Goal: Check status

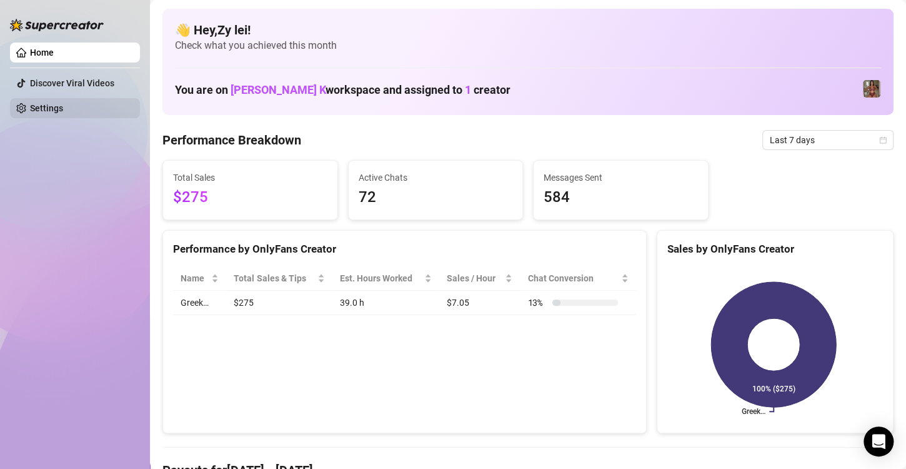
click at [59, 103] on link "Settings" at bounding box center [46, 108] width 33 height 10
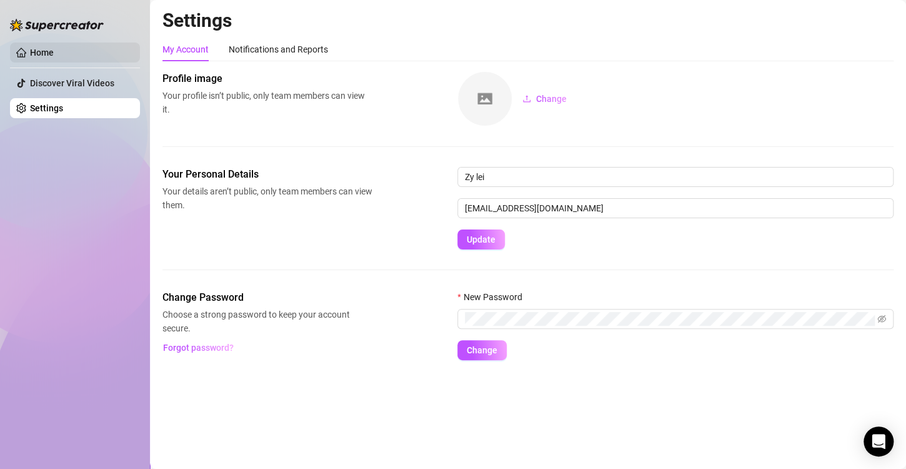
click at [54, 58] on link "Home" at bounding box center [42, 53] width 24 height 10
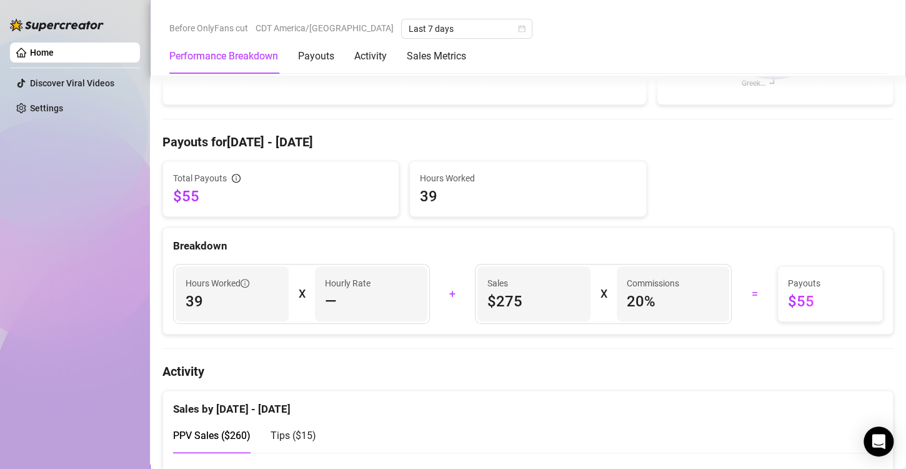
scroll to position [375, 0]
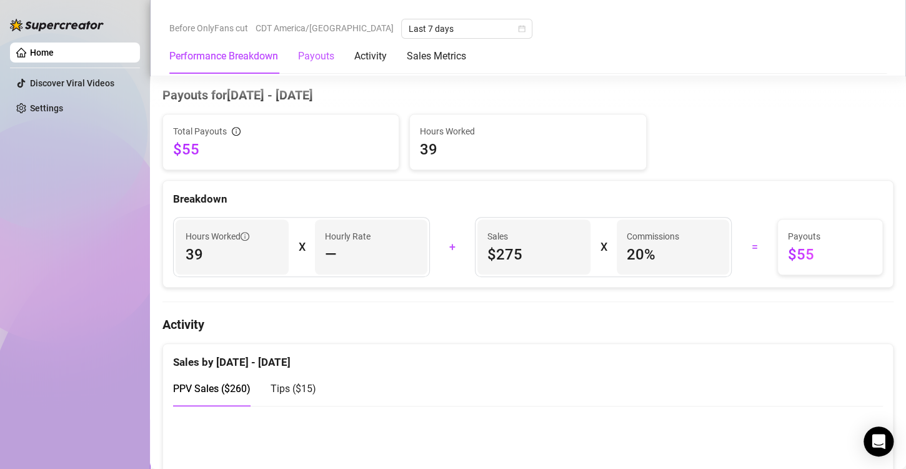
click at [314, 50] on div "Payouts" at bounding box center [316, 56] width 36 height 15
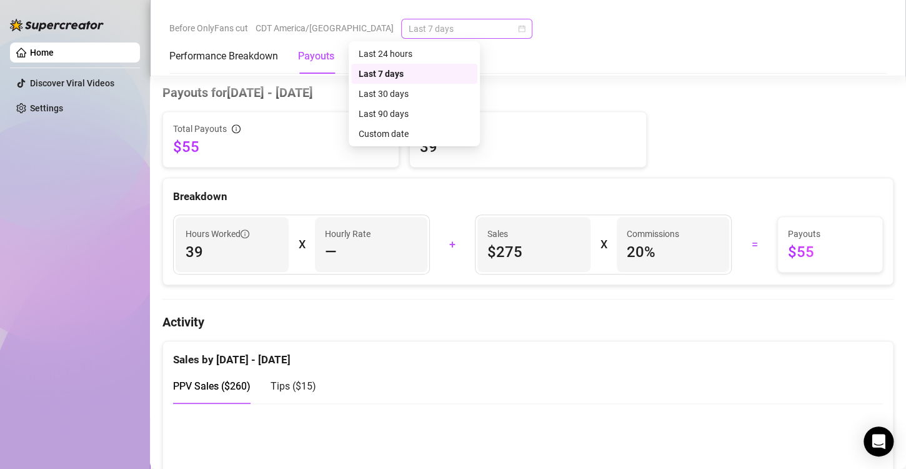
click at [459, 30] on span "Last 7 days" at bounding box center [467, 28] width 116 height 19
click at [430, 50] on div "Last 24 hours" at bounding box center [414, 54] width 111 height 14
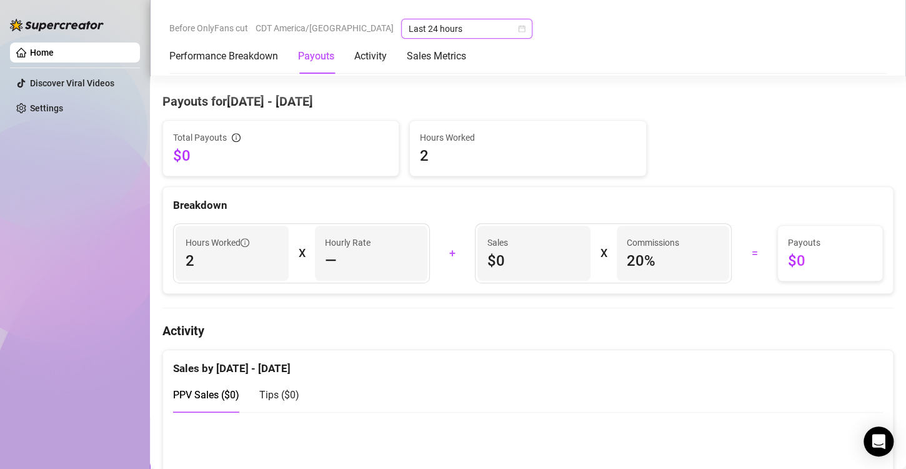
click at [450, 28] on span "Last 24 hours" at bounding box center [467, 28] width 116 height 19
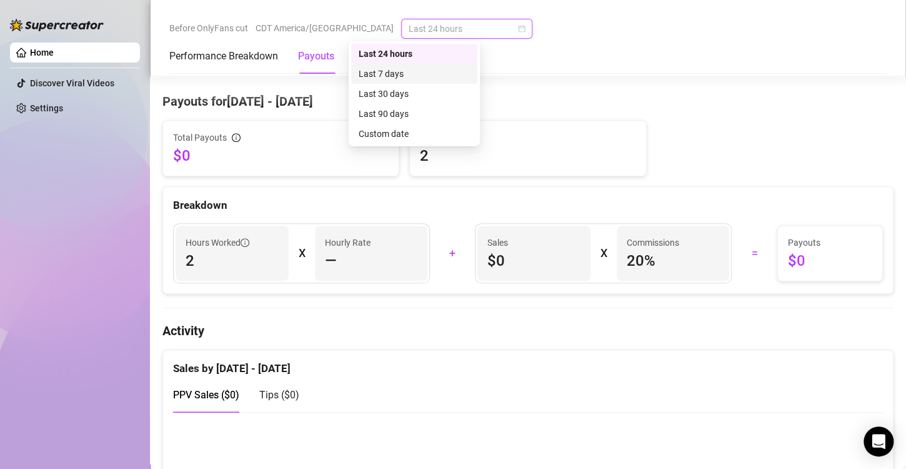
click at [407, 77] on div "Last 7 days" at bounding box center [414, 74] width 111 height 14
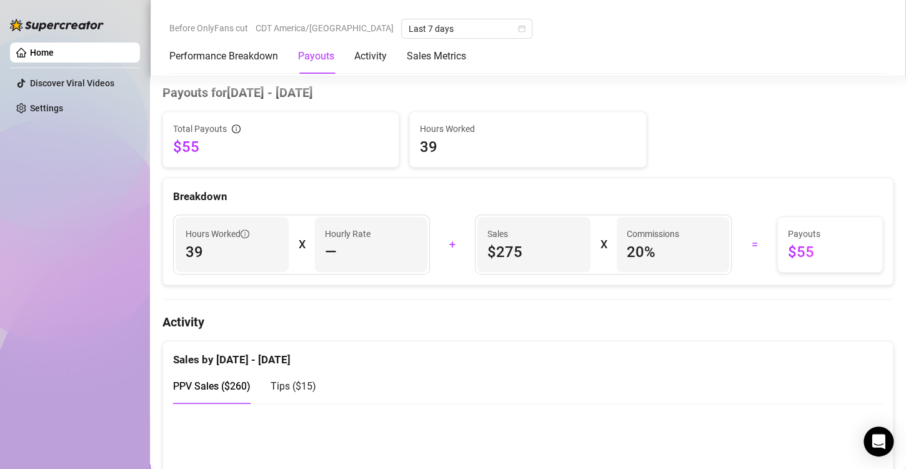
click at [379, 55] on div "Activity" at bounding box center [370, 56] width 33 height 15
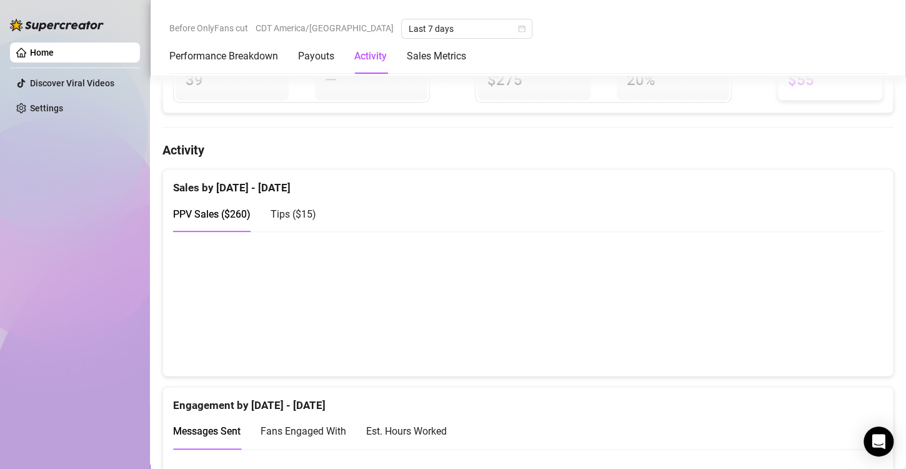
scroll to position [606, 0]
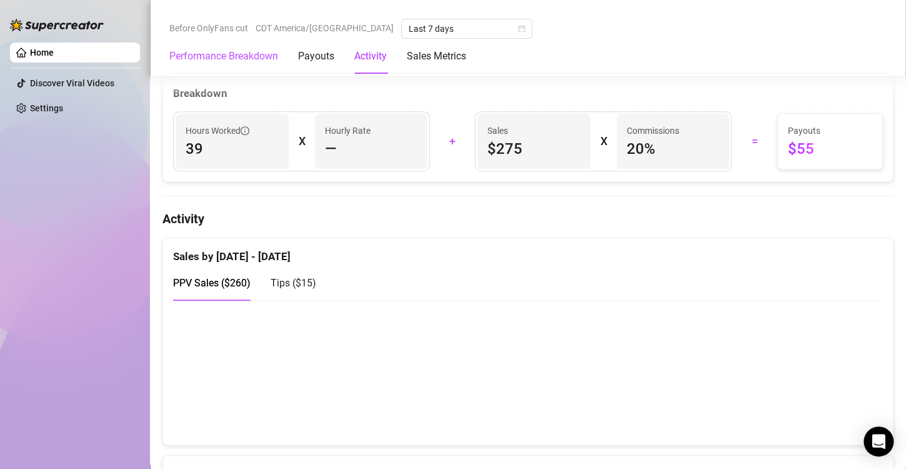
click at [224, 61] on Breakdown "Performance Breakdown" at bounding box center [223, 56] width 109 height 15
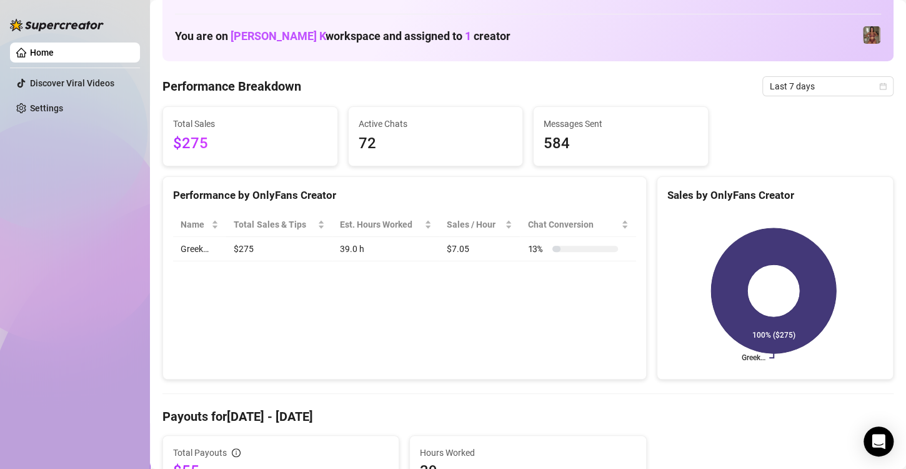
scroll to position [48, 0]
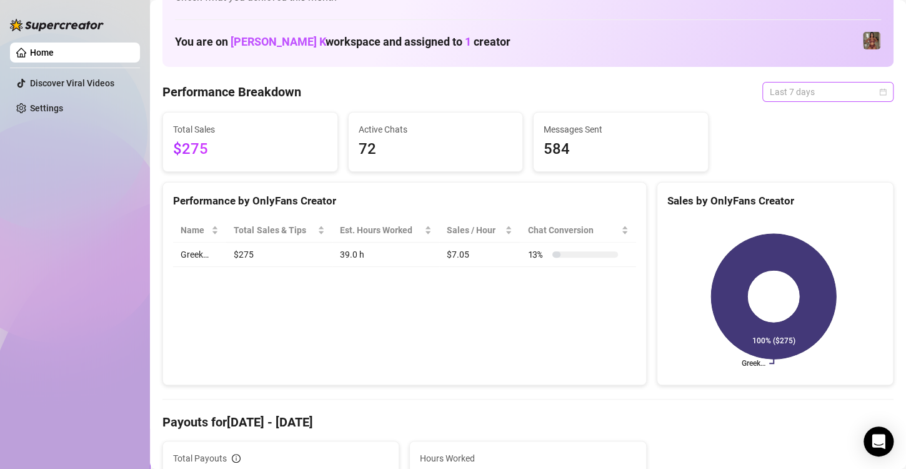
click at [793, 87] on span "Last 7 days" at bounding box center [828, 92] width 116 height 19
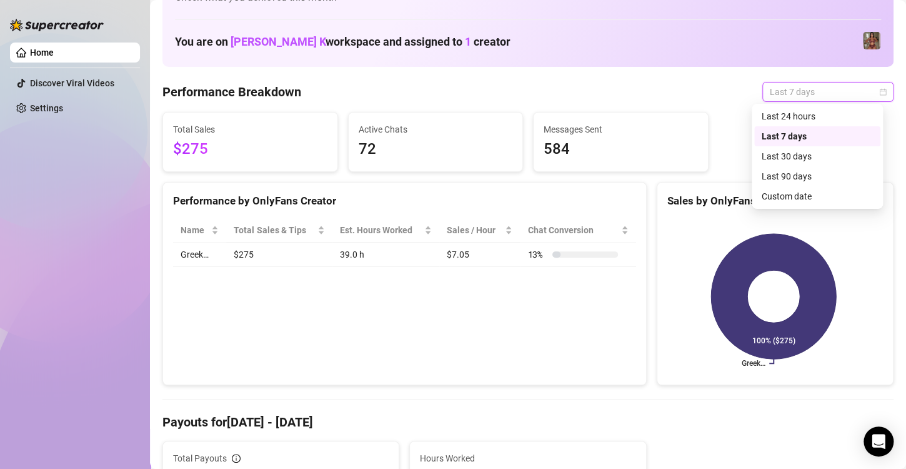
click at [880, 90] on icon "calendar" at bounding box center [884, 92] width 8 height 8
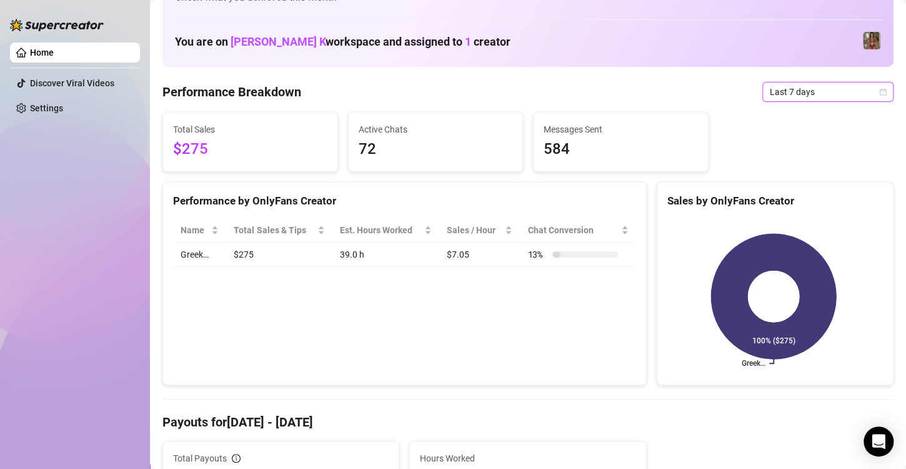
click at [880, 91] on icon "calendar" at bounding box center [884, 92] width 8 height 8
